Goal: Find specific page/section: Find specific page/section

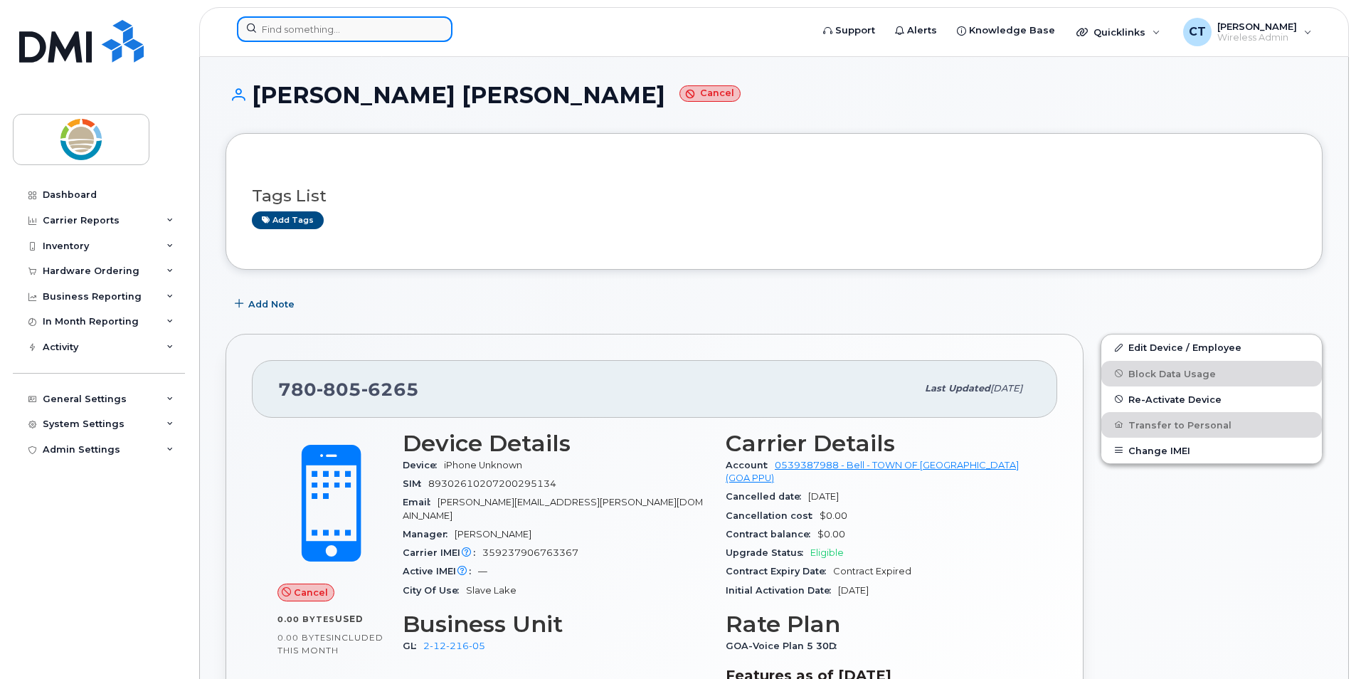
click at [342, 28] on input at bounding box center [345, 29] width 216 height 26
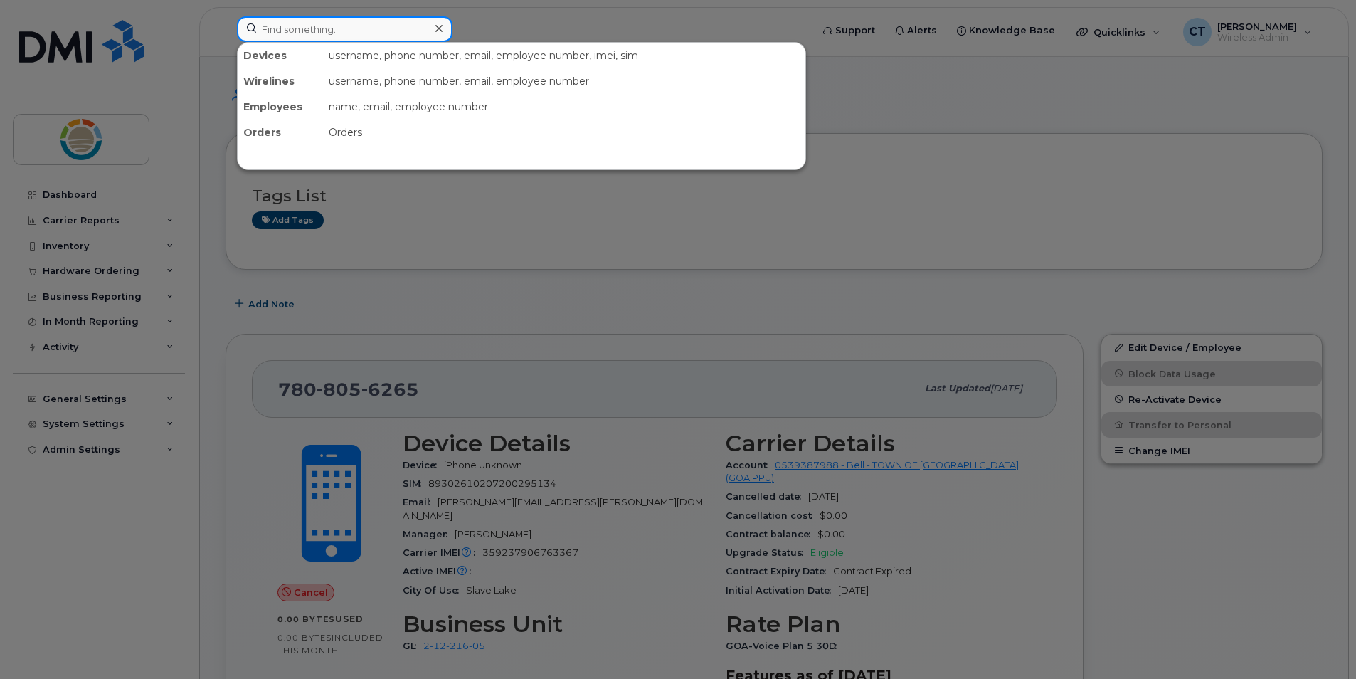
paste input "780-843-5641"
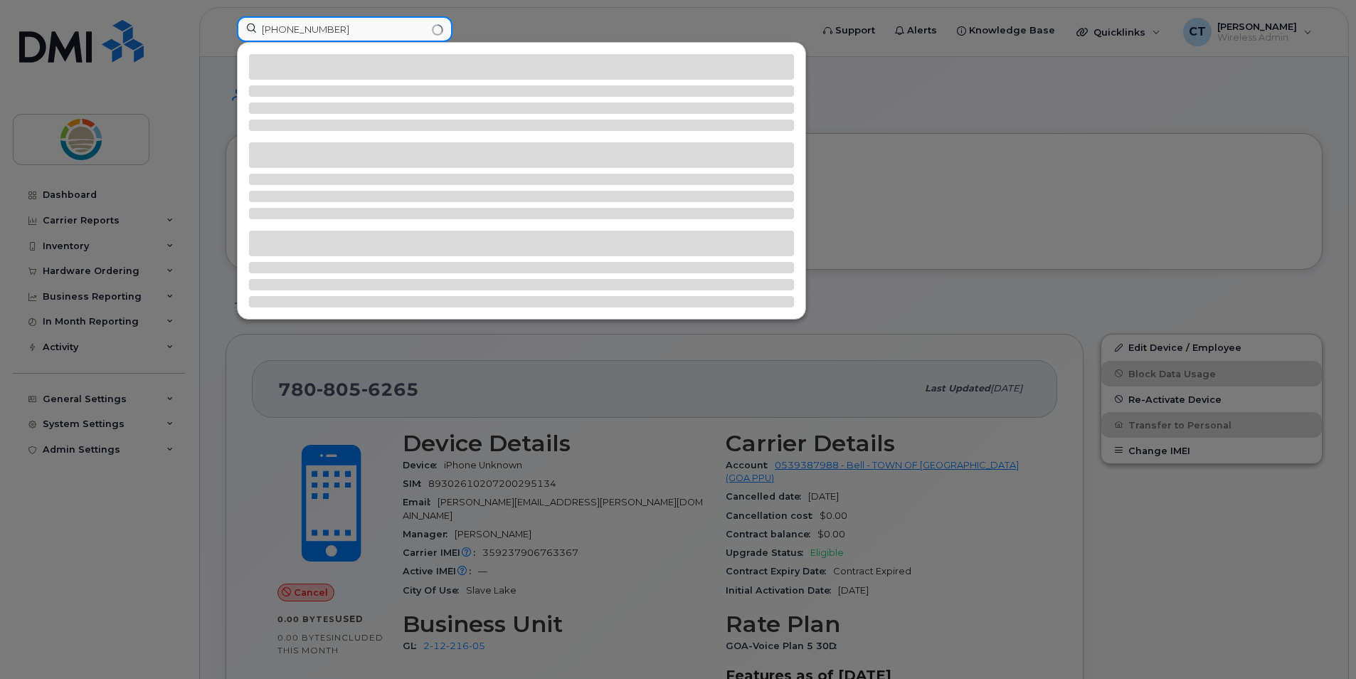
drag, startPoint x: 307, startPoint y: 33, endPoint x: 209, endPoint y: 18, distance: 99.4
click at [226, 18] on div "780-843-5641" at bounding box center [520, 31] width 588 height 31
type input "5641"
click at [564, 16] on div at bounding box center [678, 339] width 1356 height 679
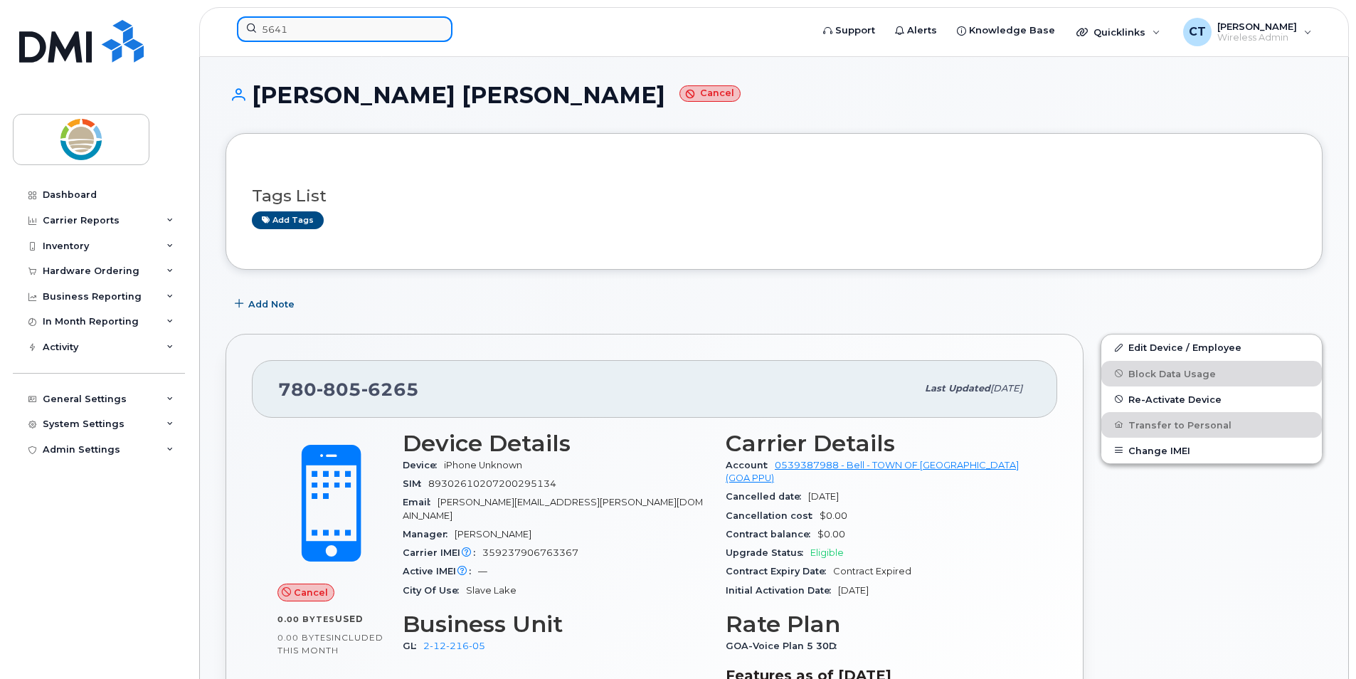
click at [351, 24] on input "5641" at bounding box center [345, 29] width 216 height 26
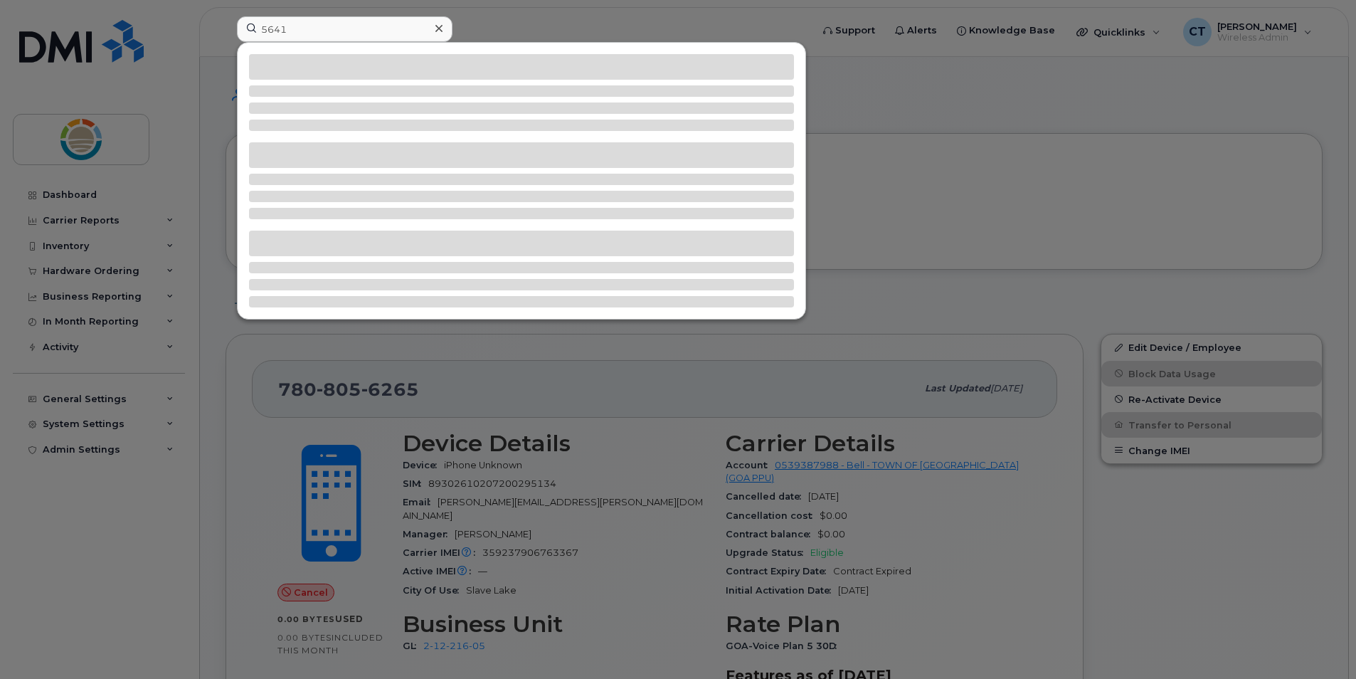
click at [608, 15] on div at bounding box center [678, 339] width 1356 height 679
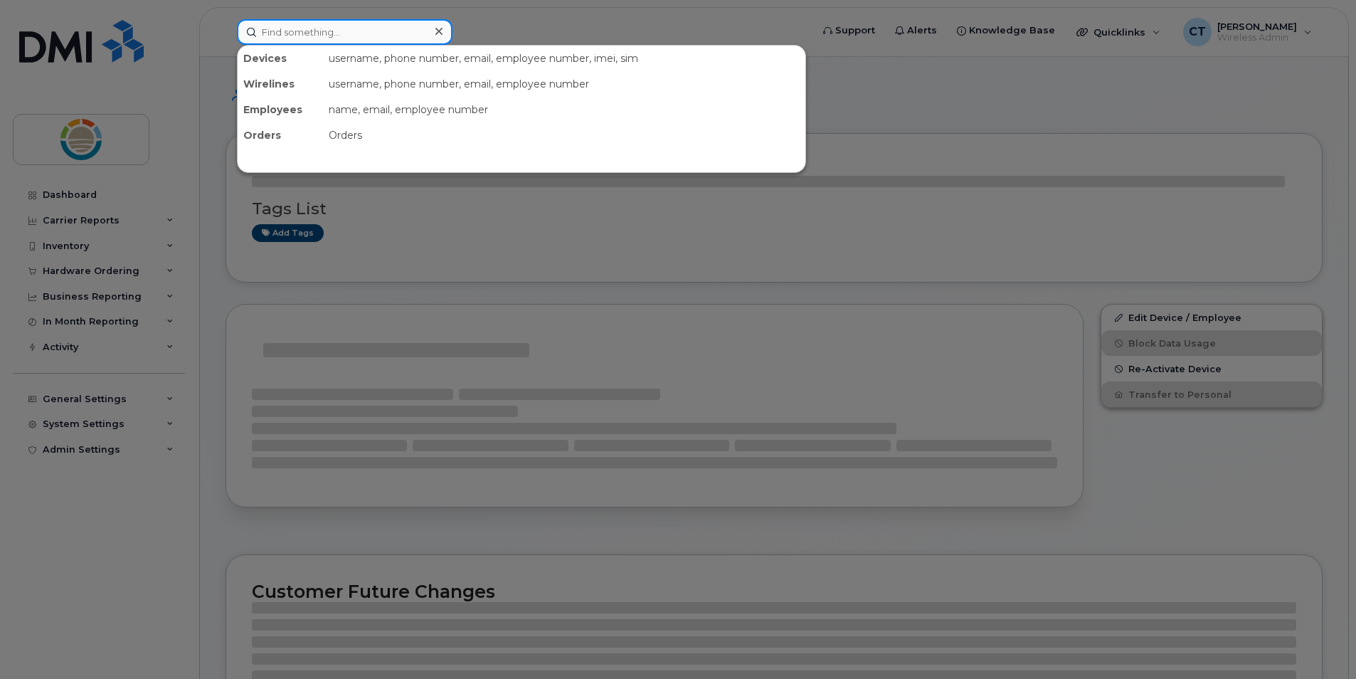
click at [401, 38] on input at bounding box center [345, 32] width 216 height 26
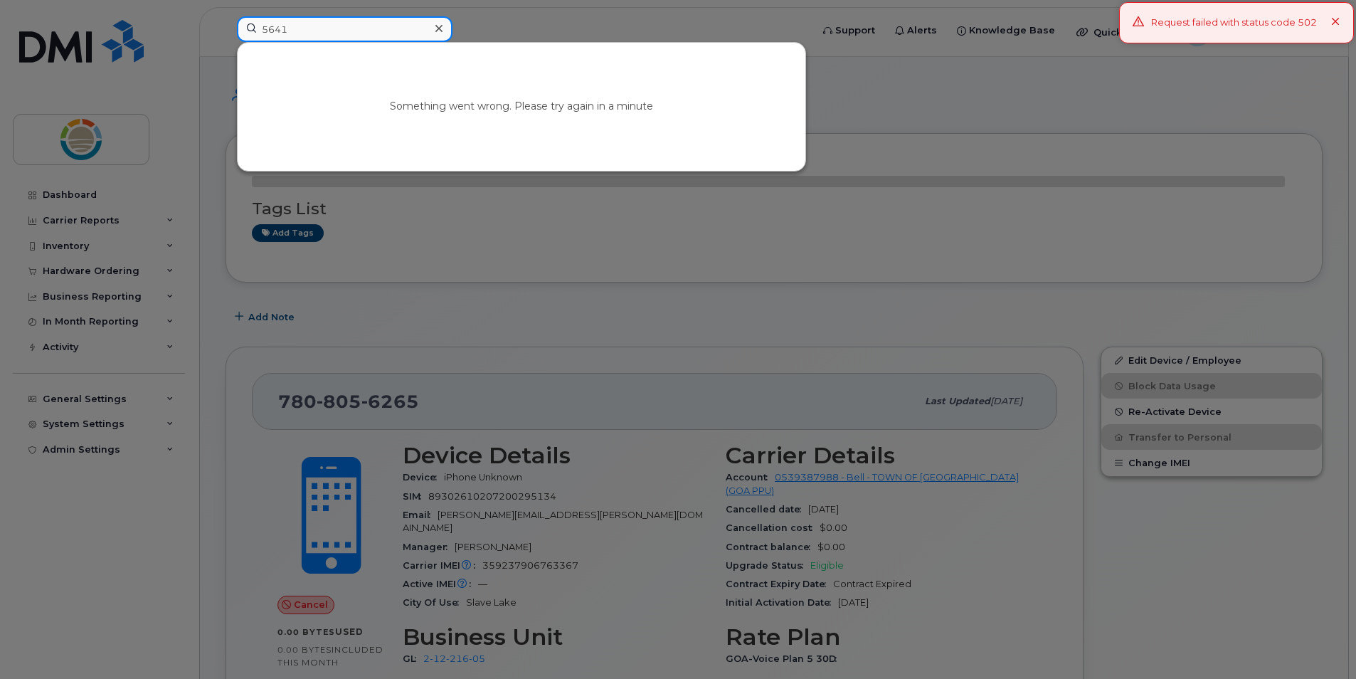
type input "5641"
click at [549, 27] on div at bounding box center [678, 339] width 1356 height 679
click at [308, 23] on input "5641" at bounding box center [345, 29] width 216 height 26
click at [496, 26] on div at bounding box center [678, 339] width 1356 height 679
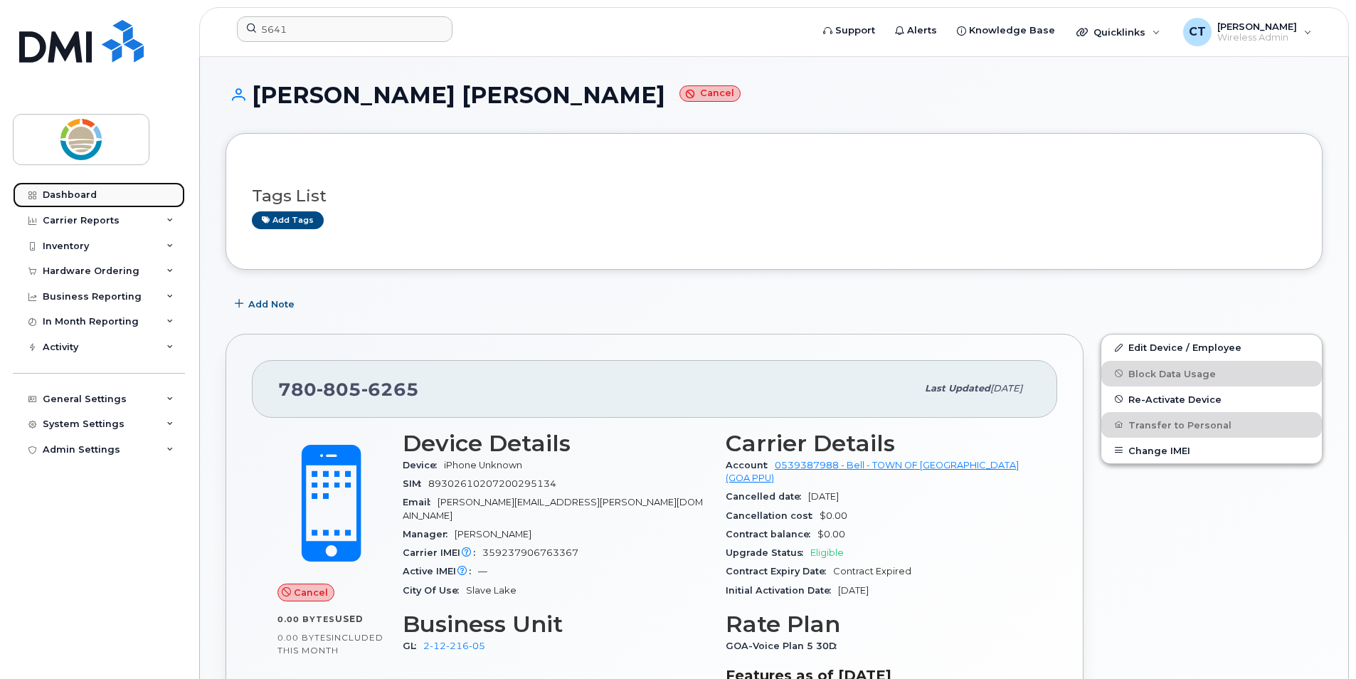
click at [78, 195] on div "Dashboard" at bounding box center [70, 194] width 54 height 11
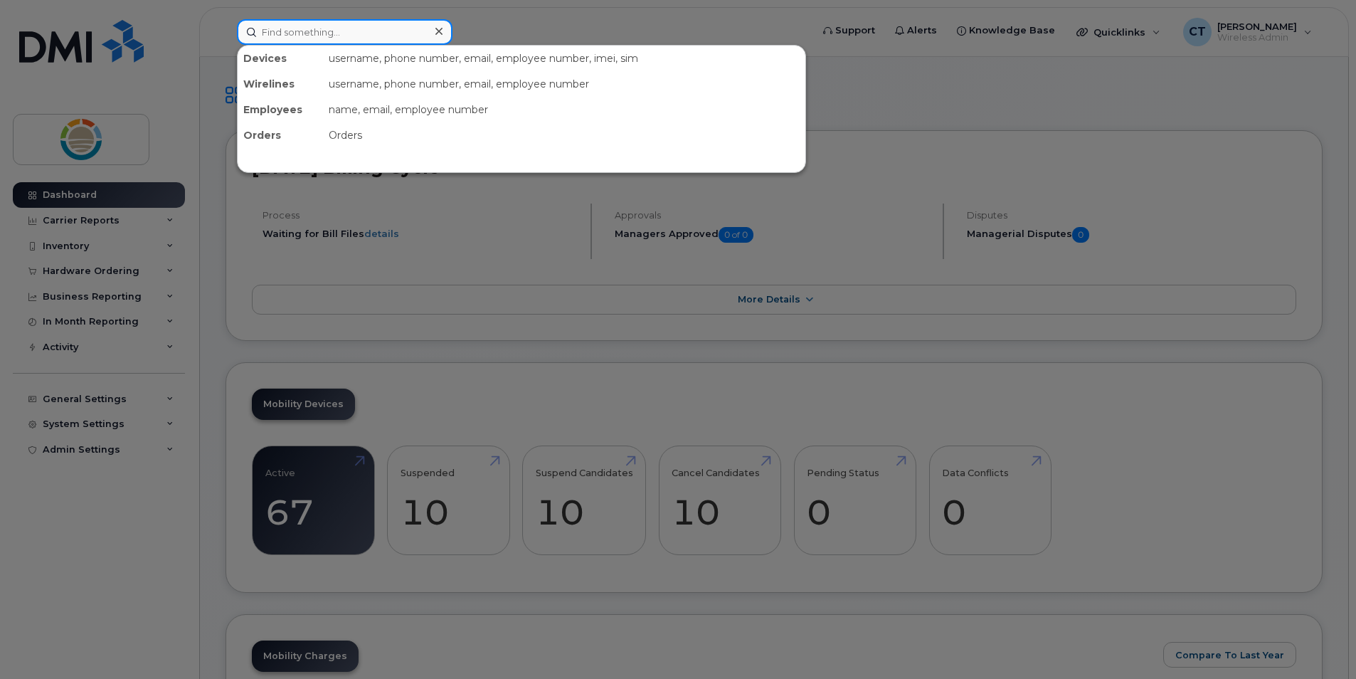
click at [364, 37] on input at bounding box center [345, 32] width 216 height 26
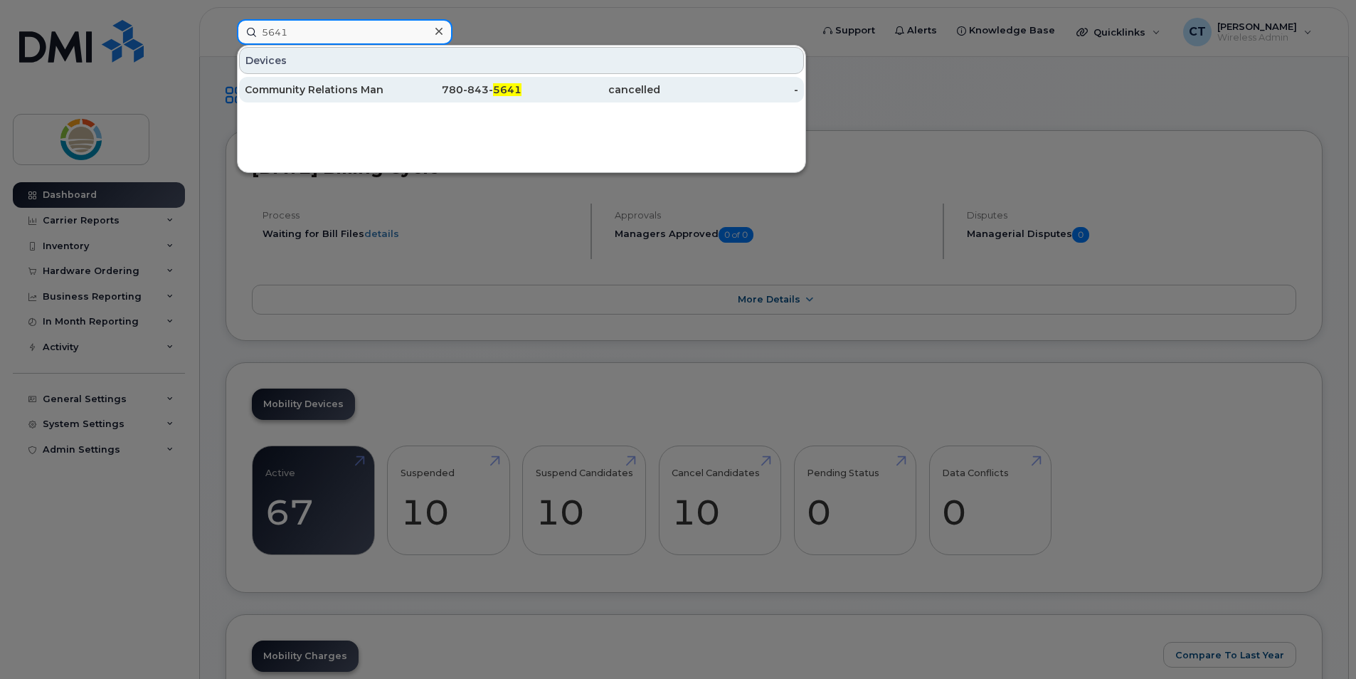
type input "5641"
click at [342, 88] on div "Community Relations Manager Jessica Vermette" at bounding box center [314, 90] width 139 height 14
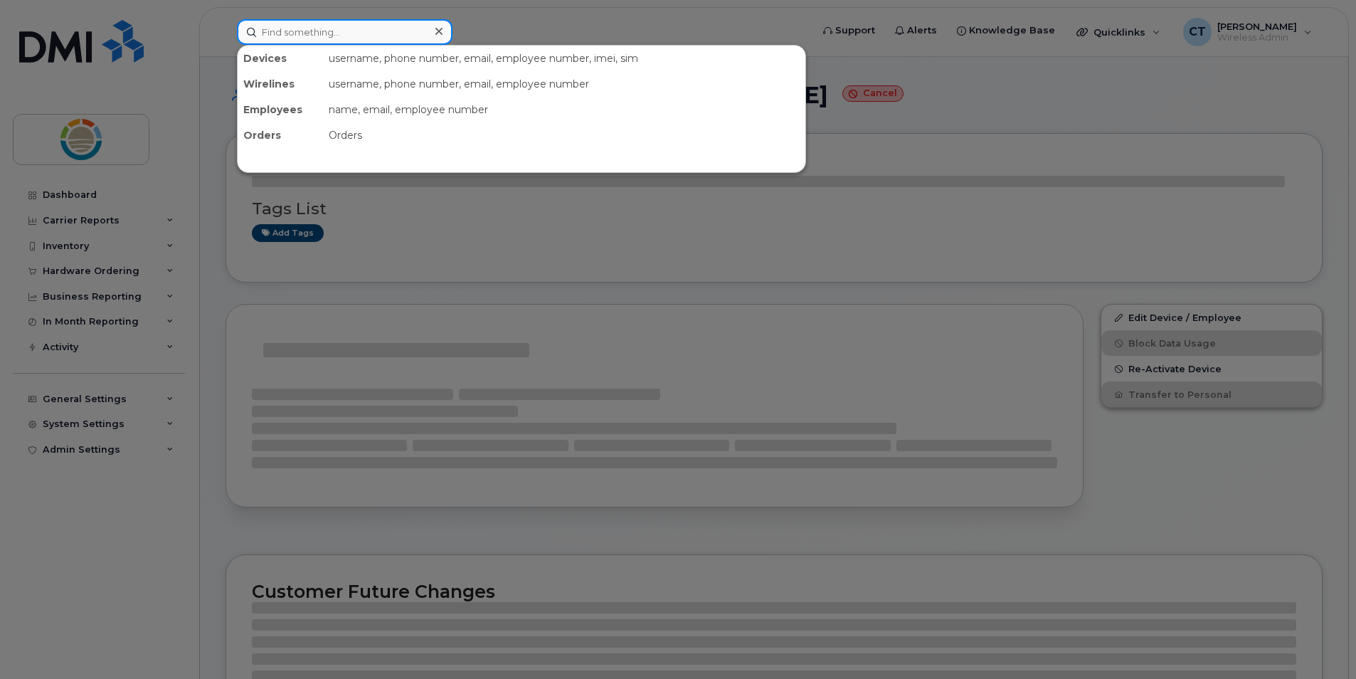
click at [361, 33] on input at bounding box center [345, 32] width 216 height 26
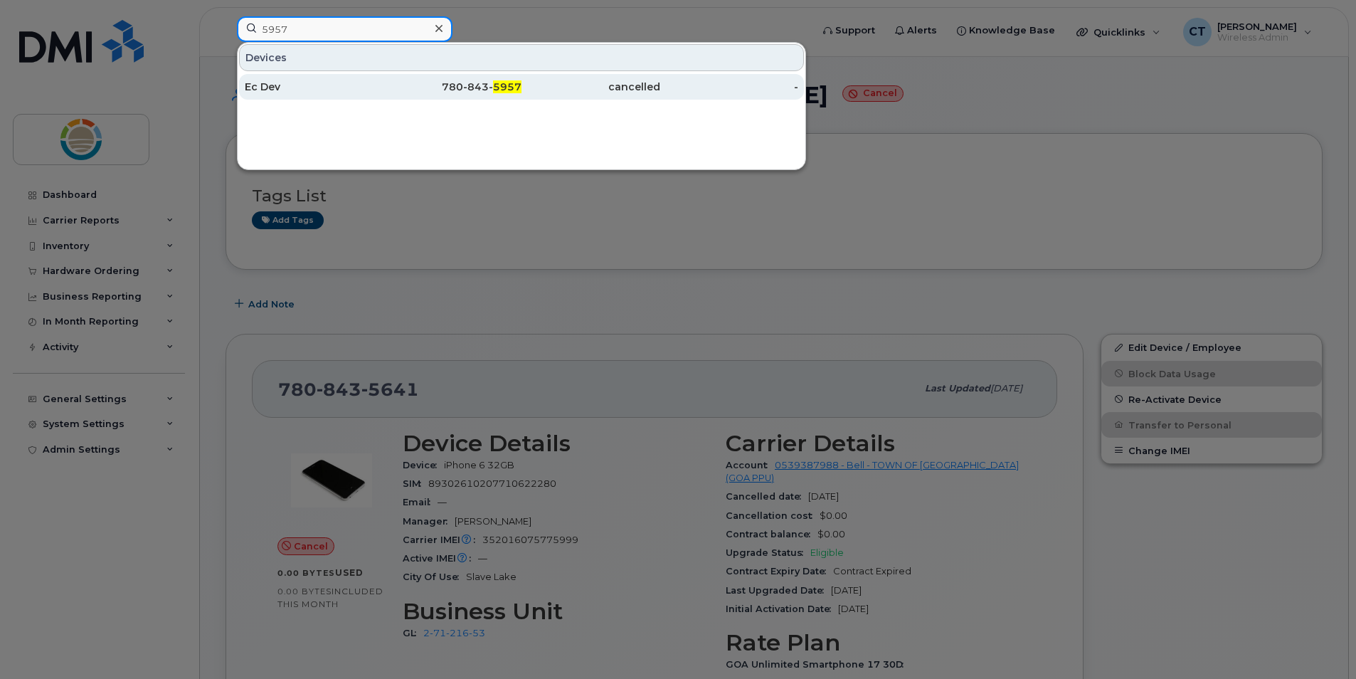
type input "5957"
click at [330, 81] on div "Ec Dev" at bounding box center [314, 87] width 139 height 14
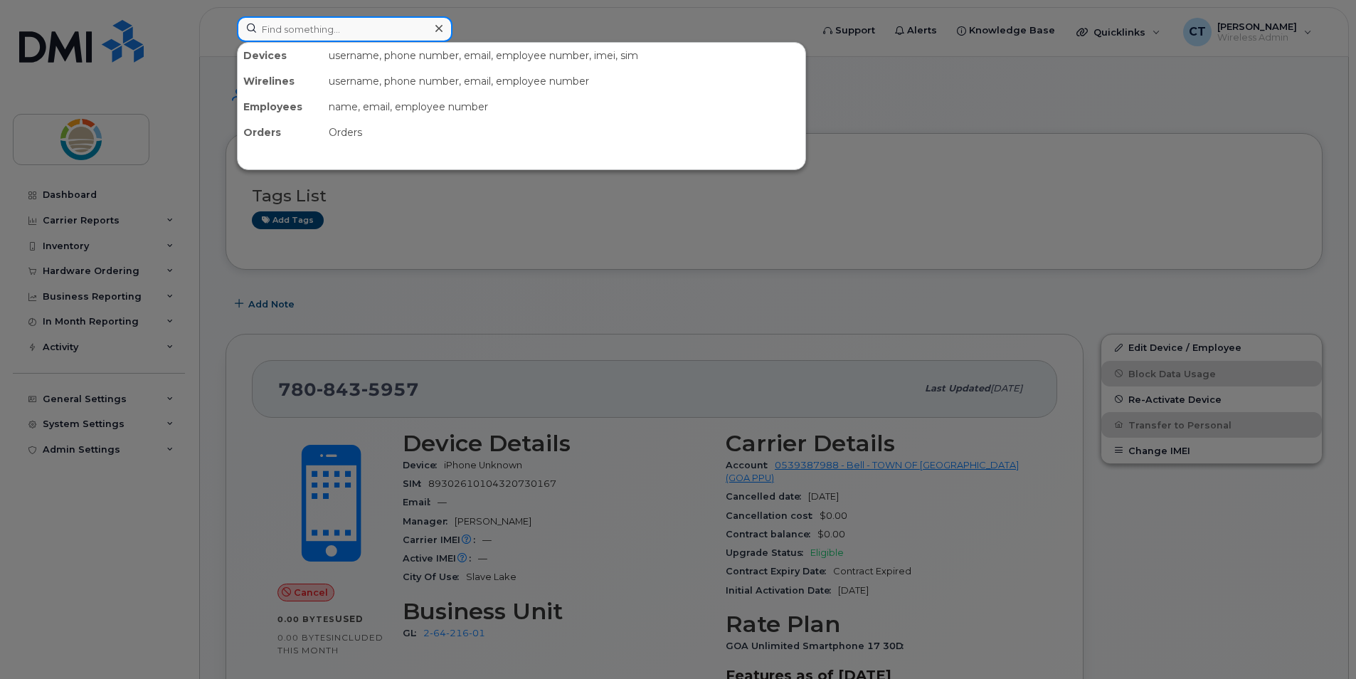
click at [393, 24] on input at bounding box center [345, 29] width 216 height 26
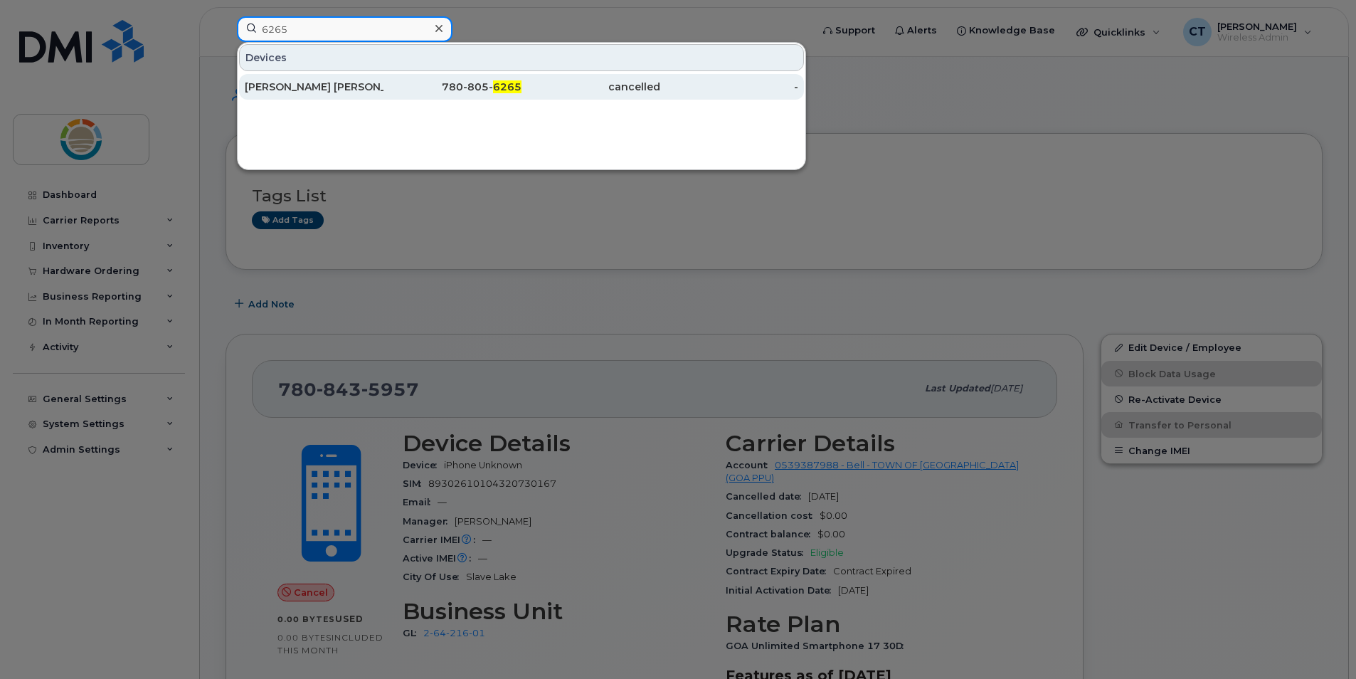
type input "6265"
click at [330, 83] on div "[PERSON_NAME] [PERSON_NAME]" at bounding box center [314, 87] width 139 height 14
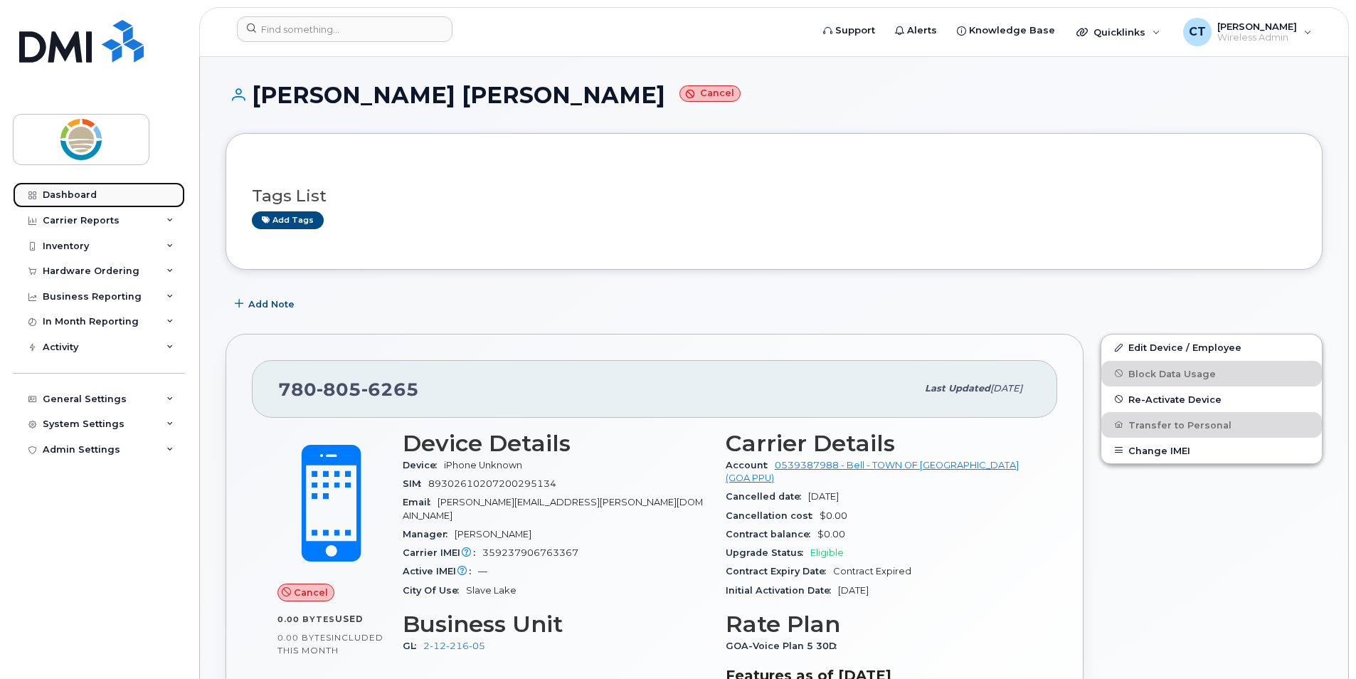
click at [89, 184] on link "Dashboard" at bounding box center [99, 195] width 172 height 26
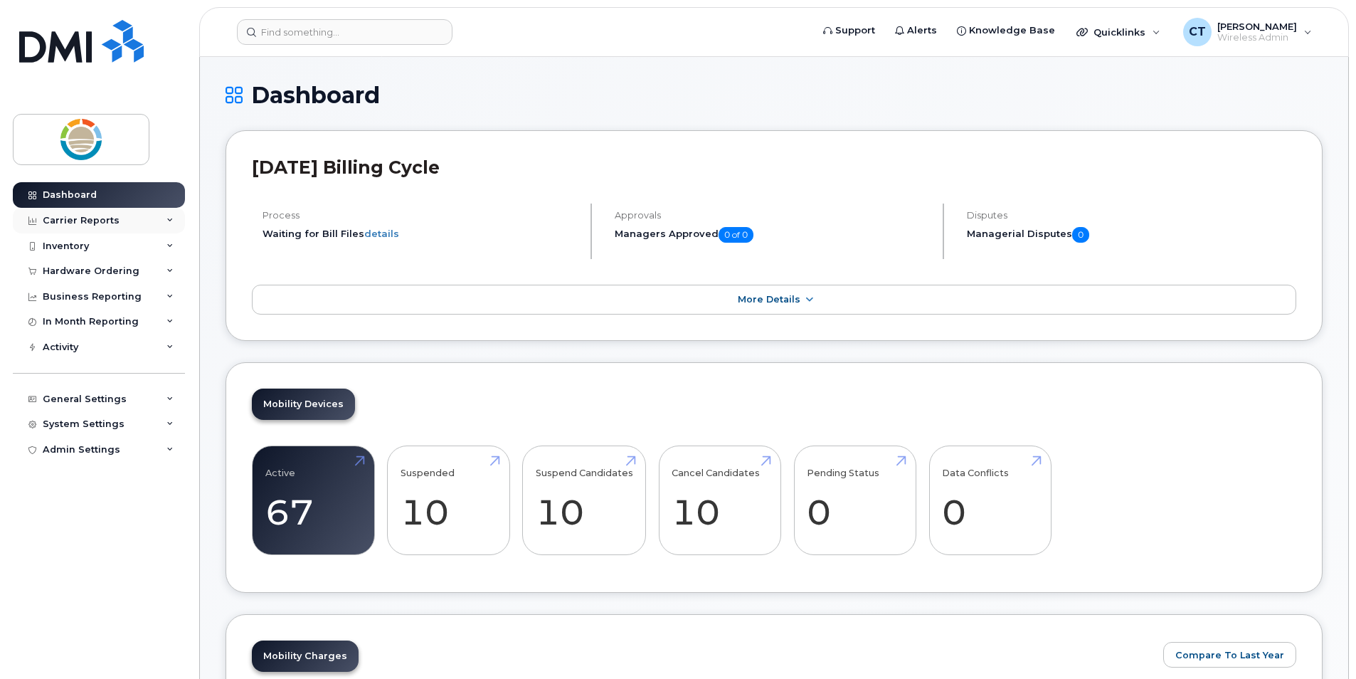
click at [89, 213] on div "Carrier Reports" at bounding box center [99, 221] width 172 height 26
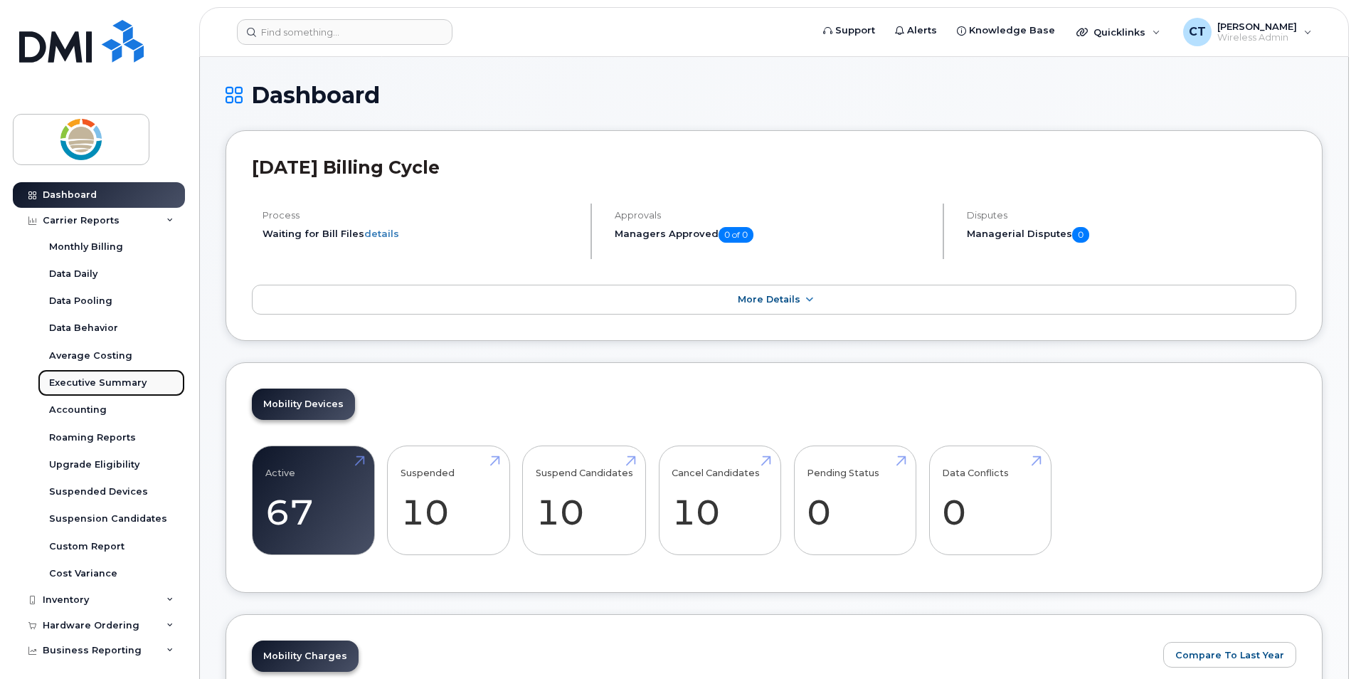
click at [100, 382] on div "Executive Summary" at bounding box center [97, 382] width 97 height 13
